Goal: Information Seeking & Learning: Learn about a topic

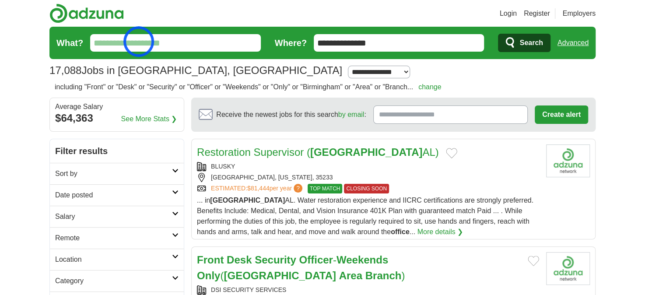
drag, startPoint x: 0, startPoint y: 0, endPoint x: 139, endPoint y: 42, distance: 144.8
click at [139, 42] on input "What?" at bounding box center [175, 43] width 171 height 18
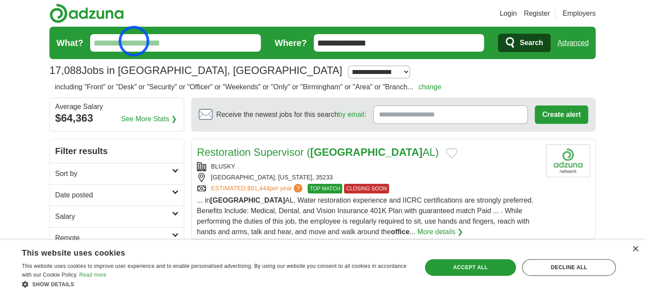
click at [134, 41] on input "What?" at bounding box center [175, 43] width 171 height 18
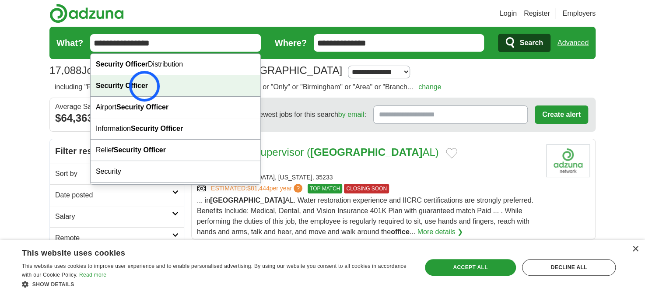
click at [144, 86] on strong "Security Officer" at bounding box center [122, 85] width 52 height 7
type input "**********"
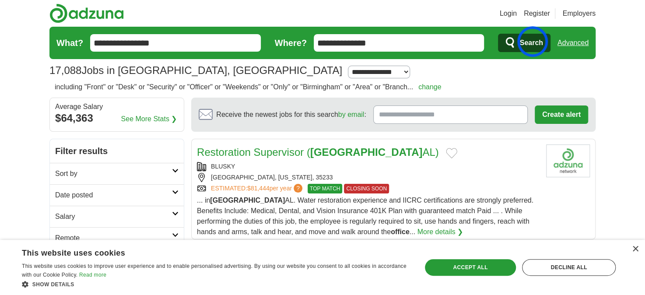
click at [533, 42] on span "Search" at bounding box center [530, 43] width 23 height 18
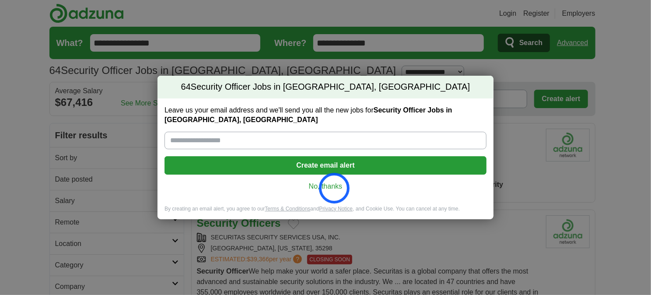
click at [334, 188] on link "No, thanks" at bounding box center [326, 187] width 308 height 10
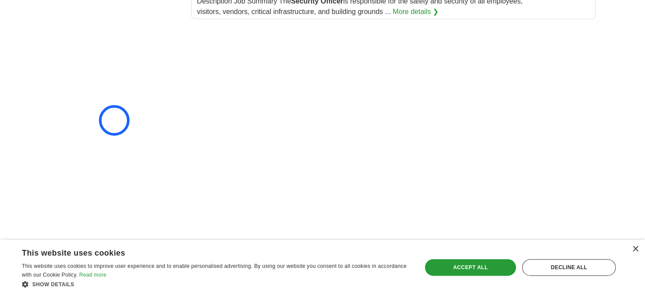
scroll to position [1182, 0]
